Goal: Task Accomplishment & Management: Use online tool/utility

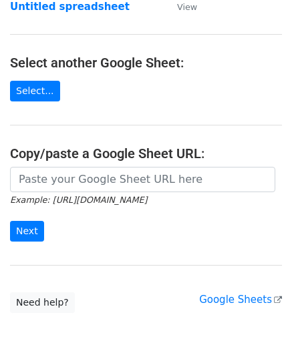
scroll to position [133, 0]
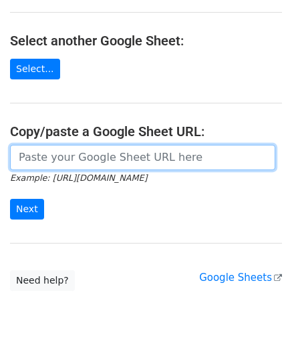
click at [48, 153] on input "url" at bounding box center [142, 157] width 265 height 25
paste input "https://docs.google.com/spreadsheets/d/1wMDaPvUl-RQ6IZVbMUzyoi-m8XPLoghWeF9oVOi…"
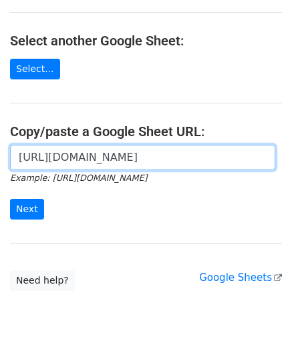
scroll to position [0, 298]
type input "https://docs.google.com/spreadsheets/d/1wMDaPvUl-RQ6IZVbMUzyoi-m8XPLoghWeF9oVOi…"
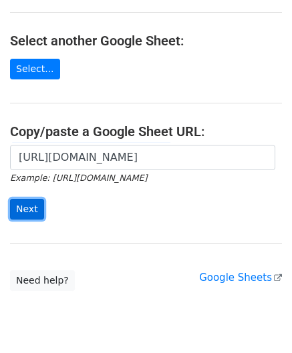
click at [29, 203] on input "Next" at bounding box center [27, 209] width 34 height 21
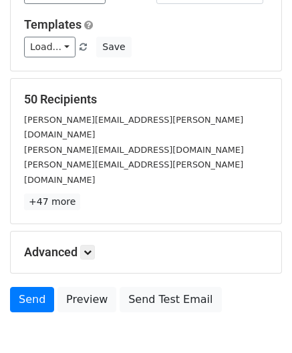
scroll to position [163, 0]
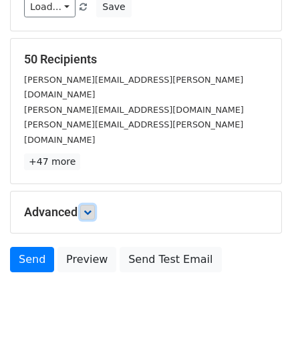
click at [89, 208] on icon at bounding box center [87, 212] width 8 height 8
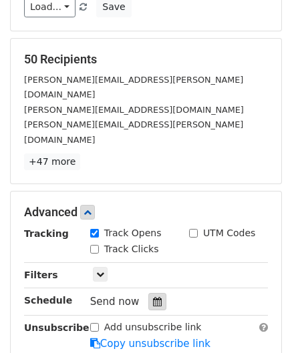
click at [149, 293] on div at bounding box center [157, 301] width 18 height 17
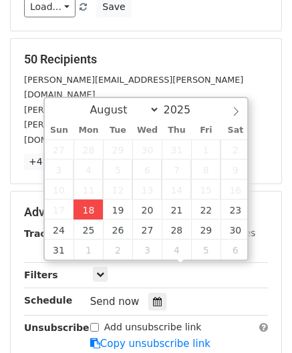
type input "[DATE] 12:00"
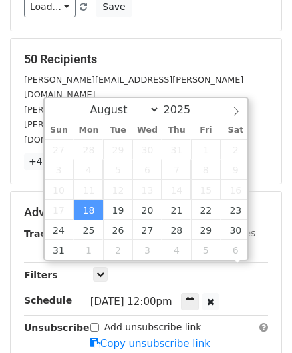
scroll to position [0, 0]
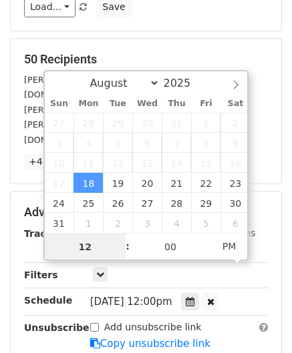
paste input "Hour"
type input "2"
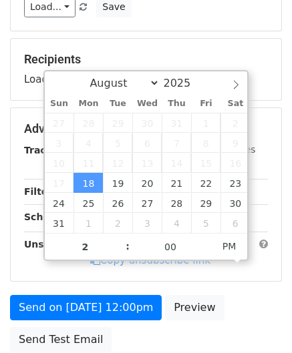
type input "[DATE] 14:00"
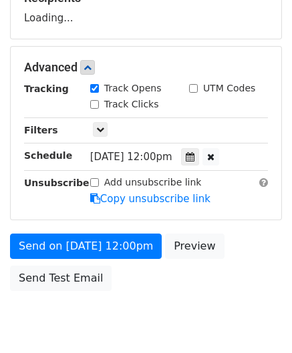
scroll to position [231, 0]
